Goal: Task Accomplishment & Management: Use online tool/utility

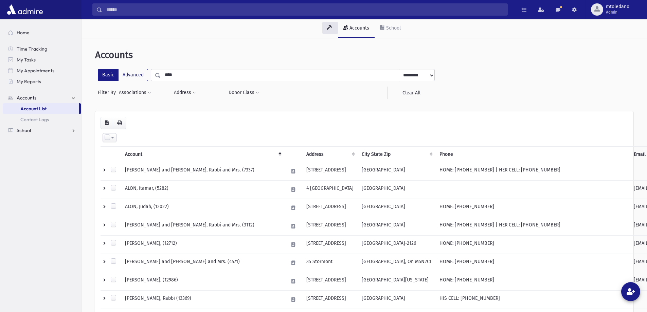
click at [24, 130] on span "School" at bounding box center [24, 130] width 14 height 6
click at [37, 119] on span "Students" at bounding box center [29, 119] width 19 height 6
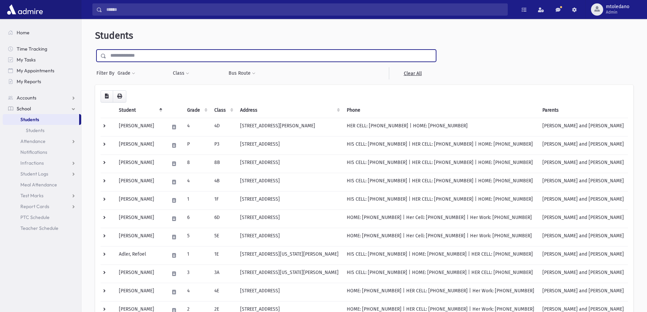
click at [160, 55] on input "text" at bounding box center [270, 56] width 329 height 12
type input "********"
click at [95, 50] on input "submit" at bounding box center [104, 54] width 19 height 9
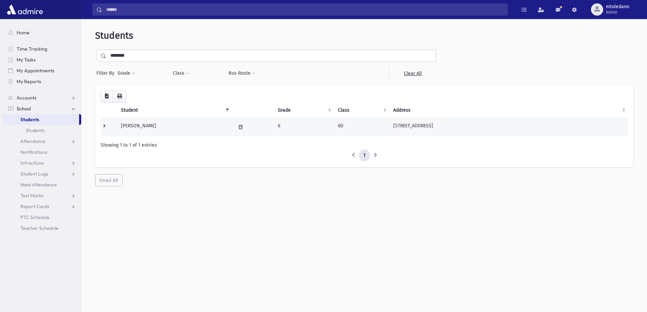
click at [145, 128] on td "Fryshman, Yaakov" at bounding box center [174, 127] width 115 height 18
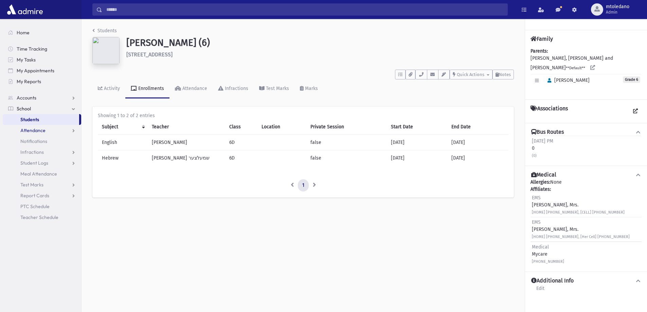
click at [35, 129] on span "Attendance" at bounding box center [32, 130] width 25 height 6
click at [33, 138] on span "Entry" at bounding box center [32, 141] width 12 height 6
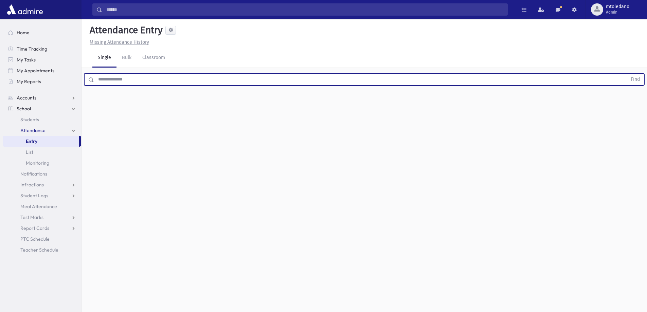
click at [121, 74] on input "text" at bounding box center [360, 79] width 533 height 12
click at [627, 74] on button "Find" at bounding box center [635, 80] width 17 height 12
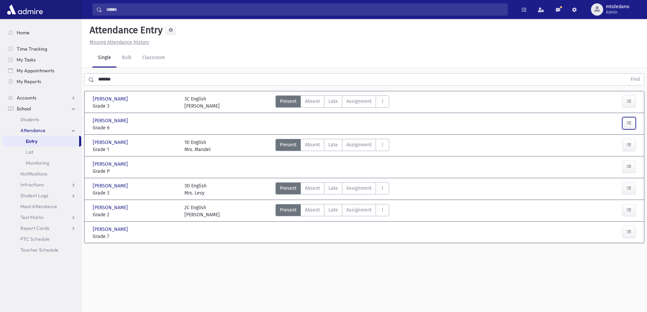
click at [629, 123] on icon "button" at bounding box center [629, 123] width 5 height 6
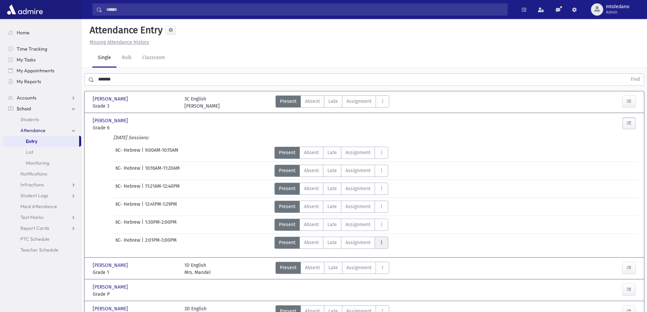
click at [377, 239] on button "AttTypes" at bounding box center [382, 243] width 14 height 12
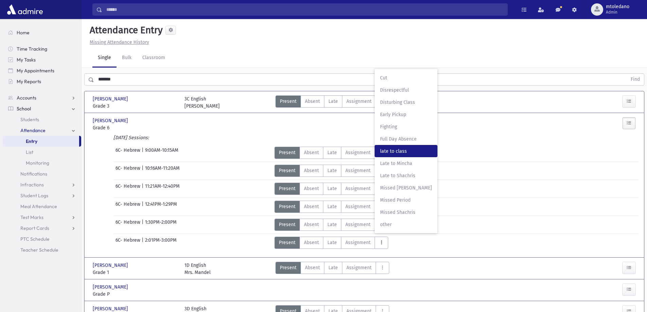
click at [393, 150] on span "late to class" at bounding box center [406, 151] width 52 height 7
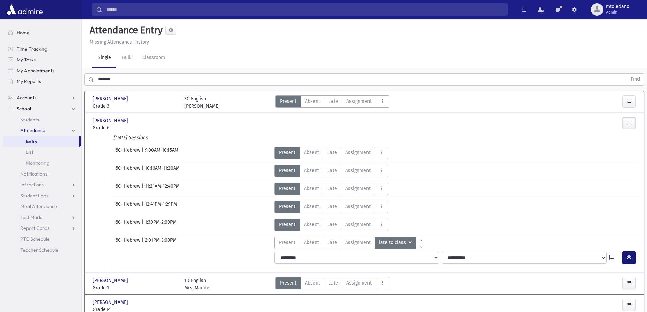
click at [628, 257] on icon "button" at bounding box center [629, 258] width 5 height 6
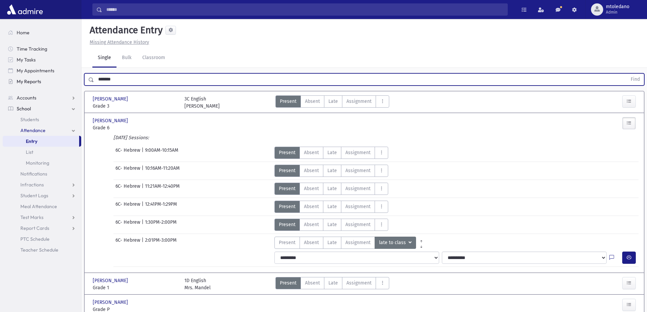
drag, startPoint x: 119, startPoint y: 79, endPoint x: 9, endPoint y: 78, distance: 110.1
click at [9, 78] on div "Search Results All Accounts" at bounding box center [323, 203] width 647 height 406
click at [627, 74] on button "Find" at bounding box center [635, 80] width 17 height 12
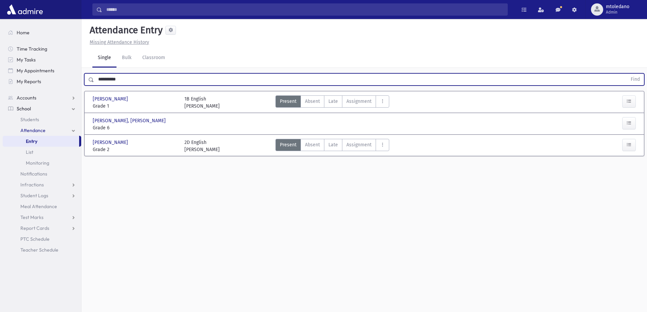
drag, startPoint x: 130, startPoint y: 78, endPoint x: 98, endPoint y: 70, distance: 32.3
click at [98, 70] on div "**********" at bounding box center [364, 78] width 565 height 20
click at [627, 74] on button "Find" at bounding box center [635, 80] width 17 height 12
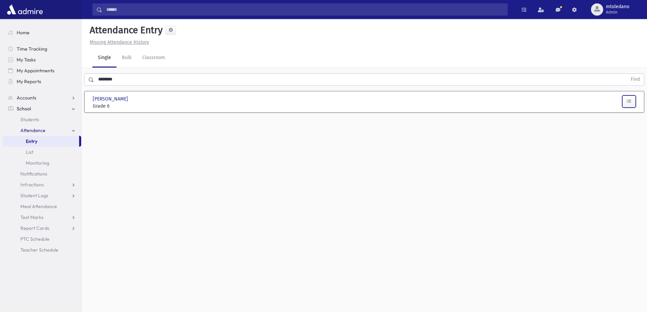
click at [627, 100] on icon "button" at bounding box center [629, 101] width 5 height 6
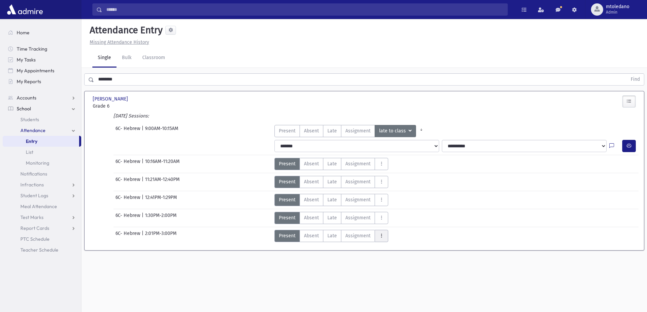
click at [384, 236] on button "AttTypes" at bounding box center [382, 236] width 14 height 12
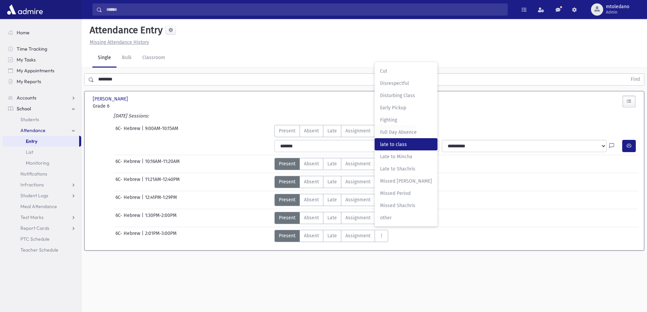
click at [387, 142] on span "late to class" at bounding box center [406, 144] width 52 height 7
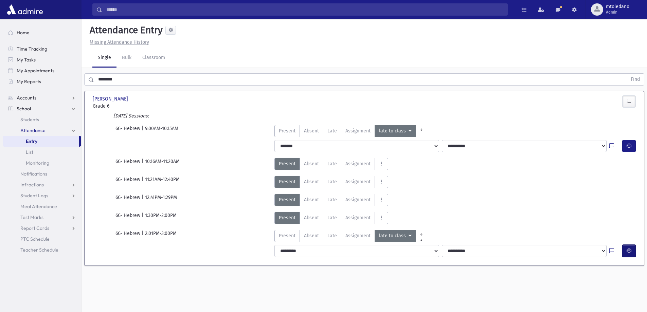
drag, startPoint x: 625, startPoint y: 252, endPoint x: 617, endPoint y: 251, distance: 7.5
click at [625, 251] on button "button" at bounding box center [629, 251] width 14 height 12
drag, startPoint x: 119, startPoint y: 79, endPoint x: 14, endPoint y: 74, distance: 105.4
click at [22, 74] on div "Search Results All Accounts" at bounding box center [323, 163] width 647 height 327
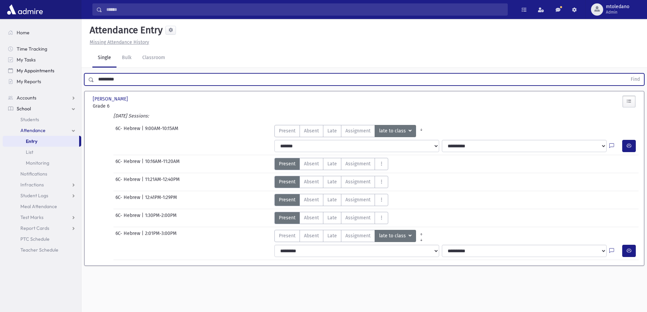
type input "*********"
click at [627, 74] on button "Find" at bounding box center [635, 80] width 17 height 12
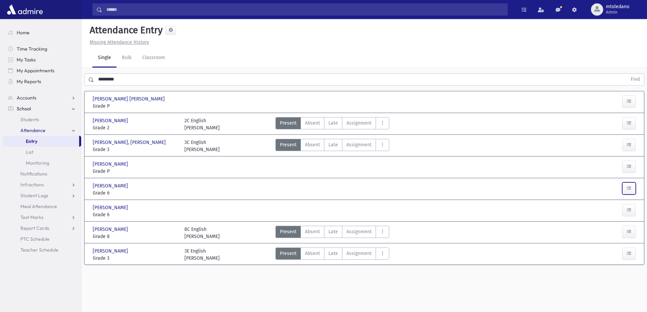
click at [631, 185] on button "button" at bounding box center [629, 188] width 14 height 12
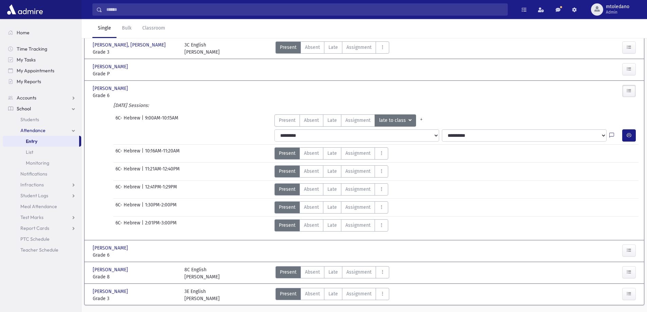
scroll to position [115, 0]
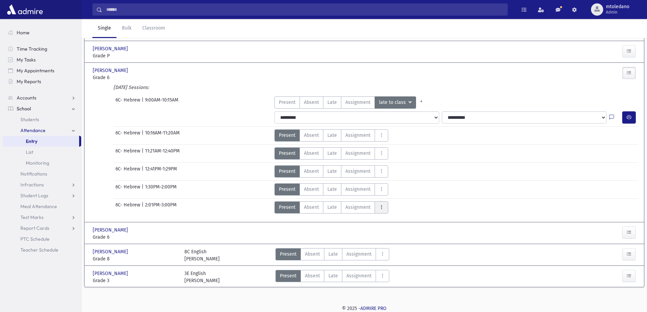
click at [379, 208] on icon "AttTypes" at bounding box center [381, 207] width 5 height 6
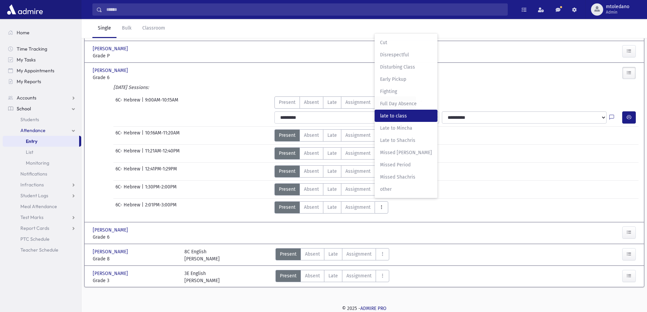
click at [393, 115] on span "late to class" at bounding box center [406, 115] width 52 height 7
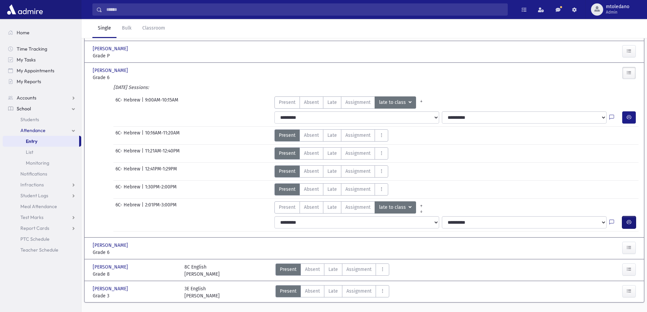
click at [627, 220] on icon "button" at bounding box center [629, 222] width 5 height 6
